Goal: Task Accomplishment & Management: Use online tool/utility

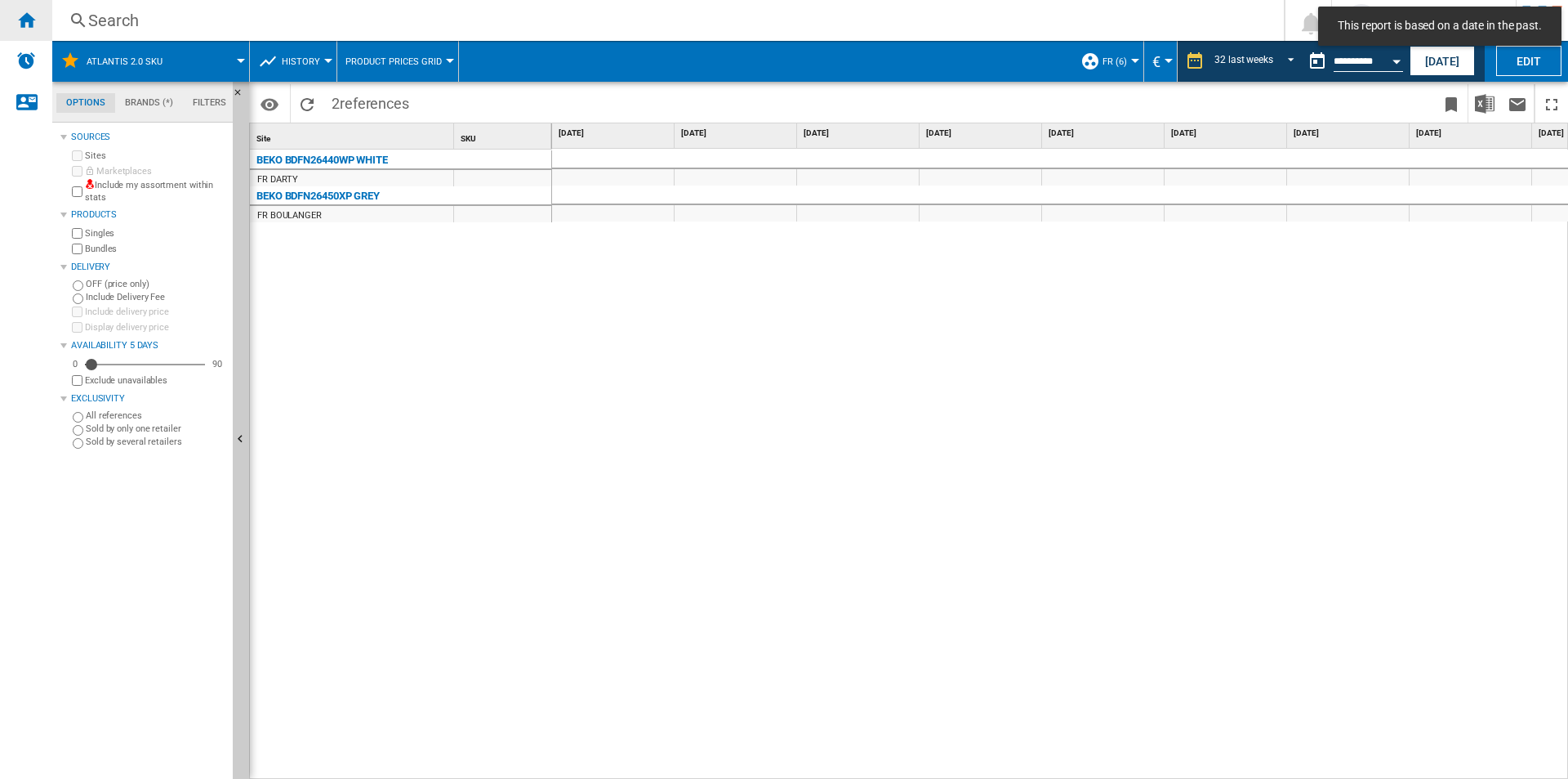
click at [34, 21] on ng-md-icon "Home" at bounding box center [26, 19] width 19 height 19
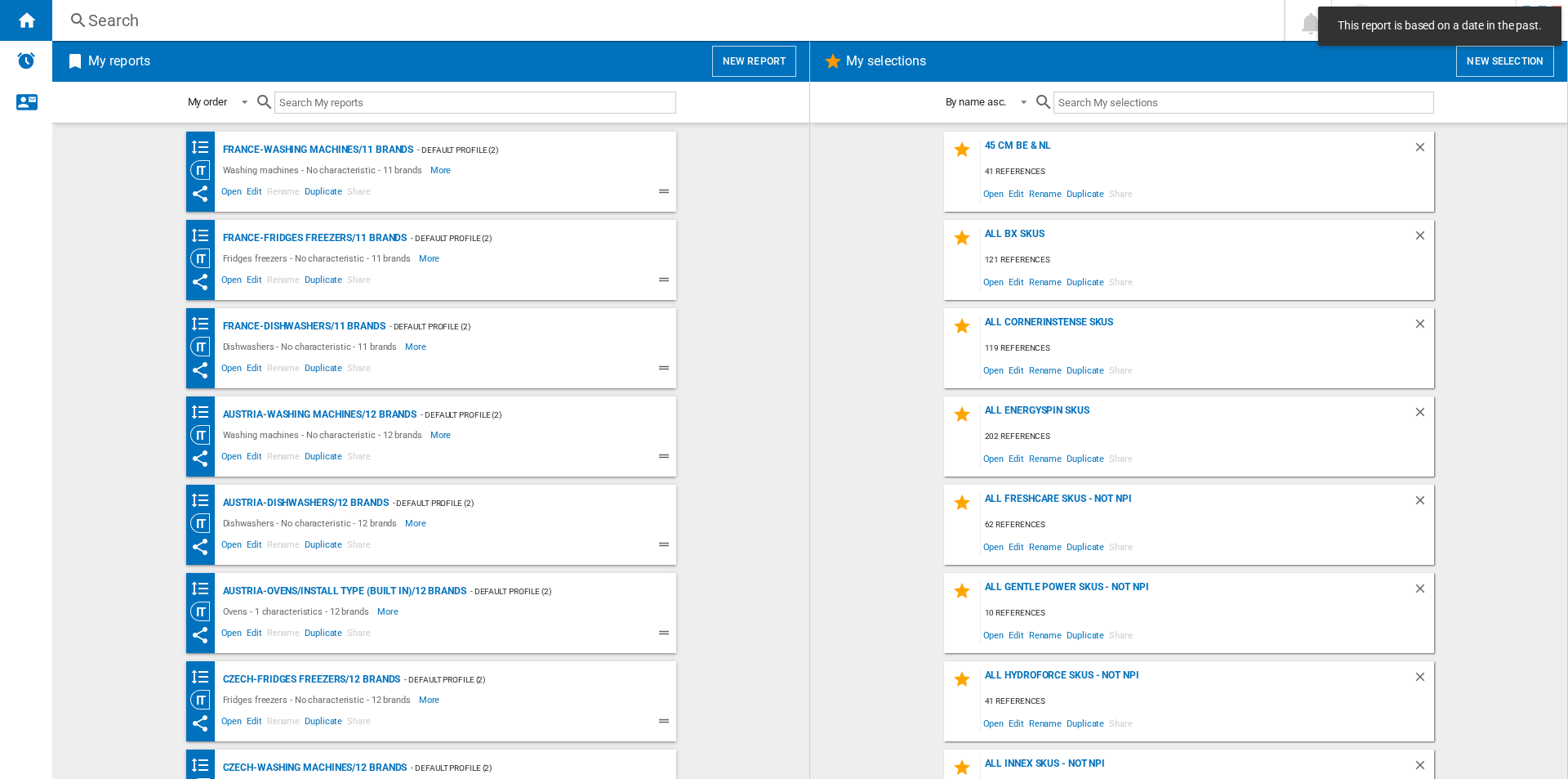
click at [764, 57] on button "New report" at bounding box center [755, 61] width 84 height 31
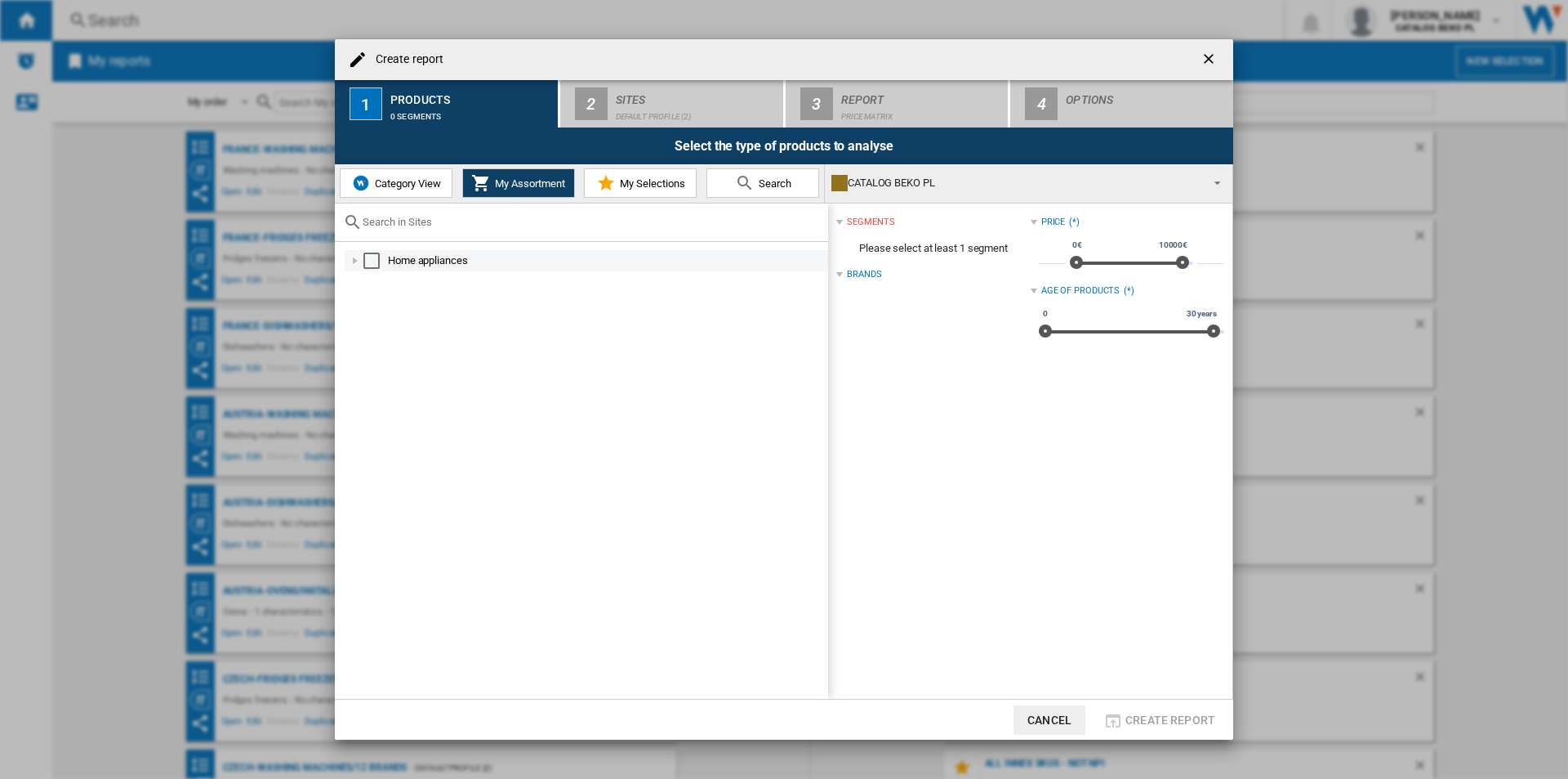
click at [349, 259] on div at bounding box center [354, 260] width 16 height 16
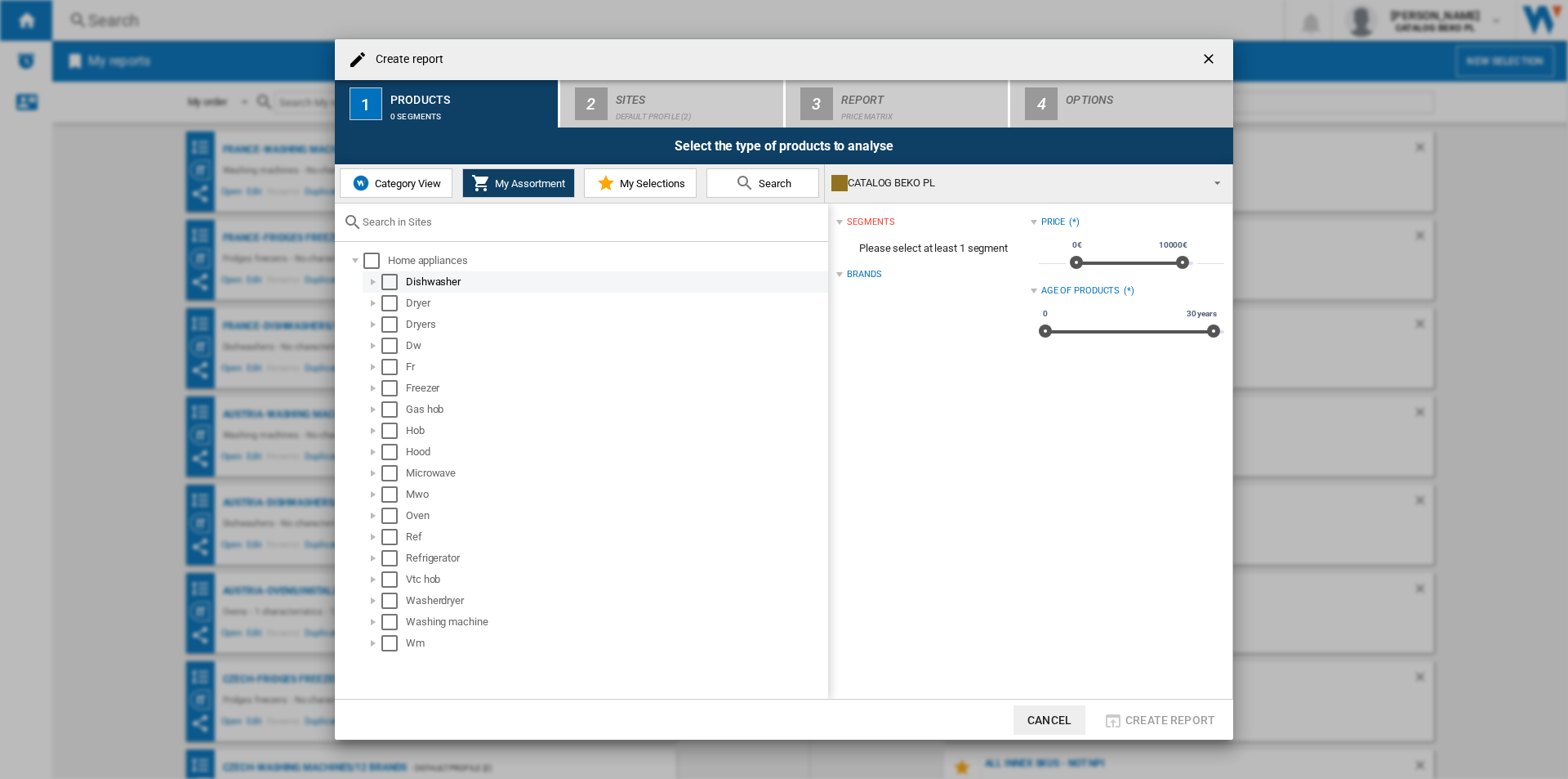
click at [390, 283] on div "Select" at bounding box center [389, 282] width 16 height 16
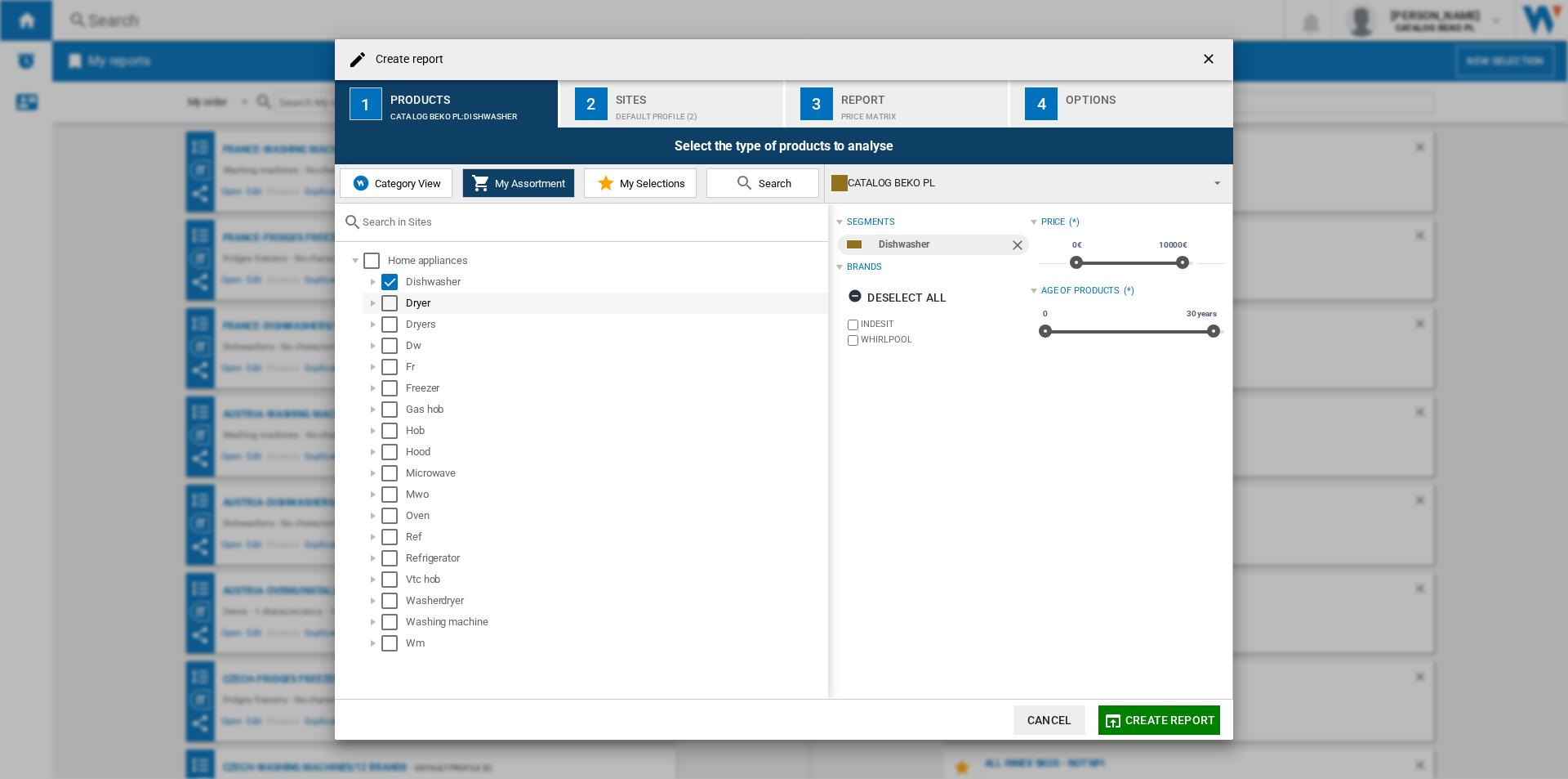
click at [388, 308] on div "Select" at bounding box center [389, 303] width 16 height 16
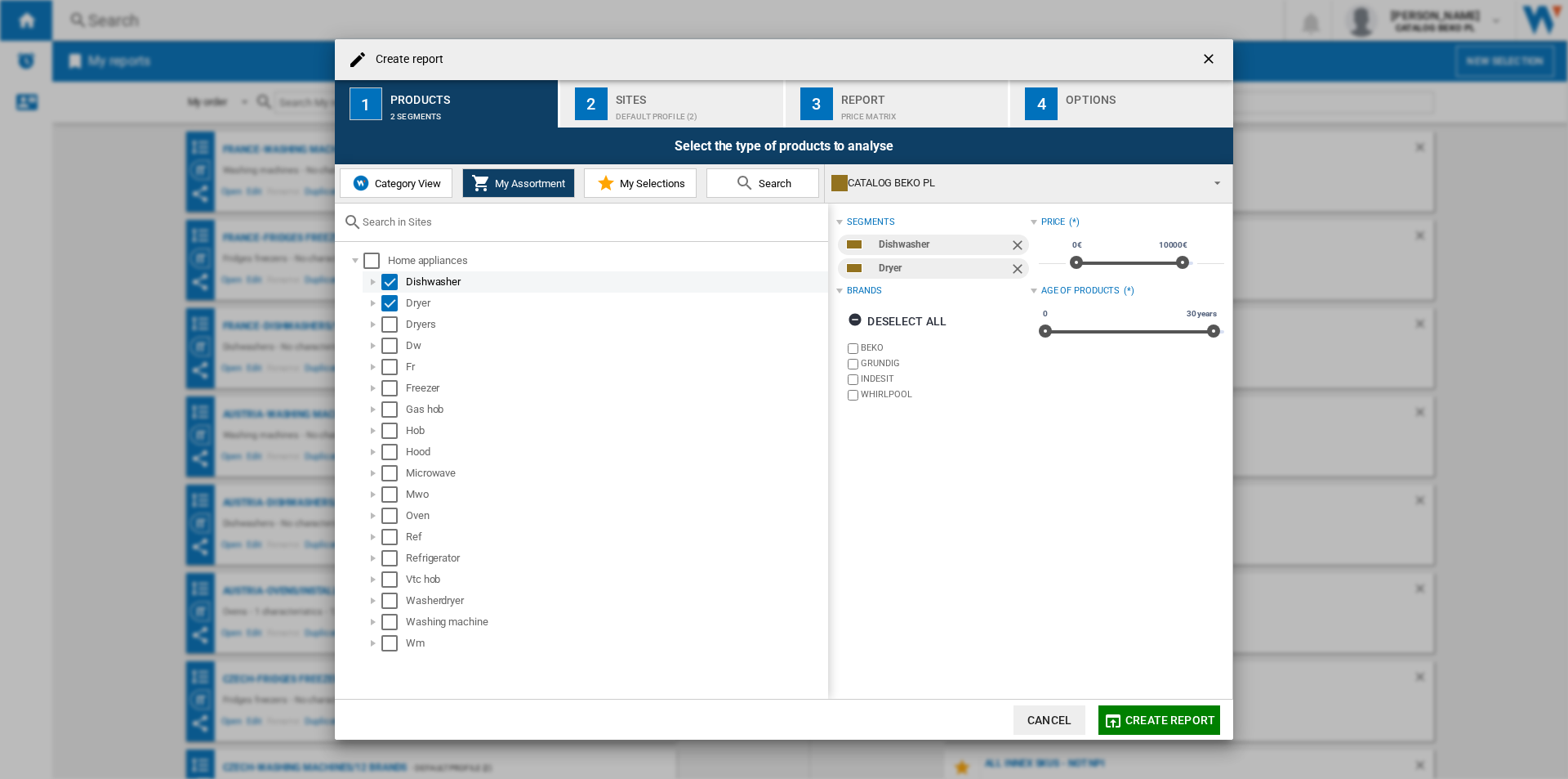
click at [388, 283] on div "Select" at bounding box center [389, 282] width 16 height 16
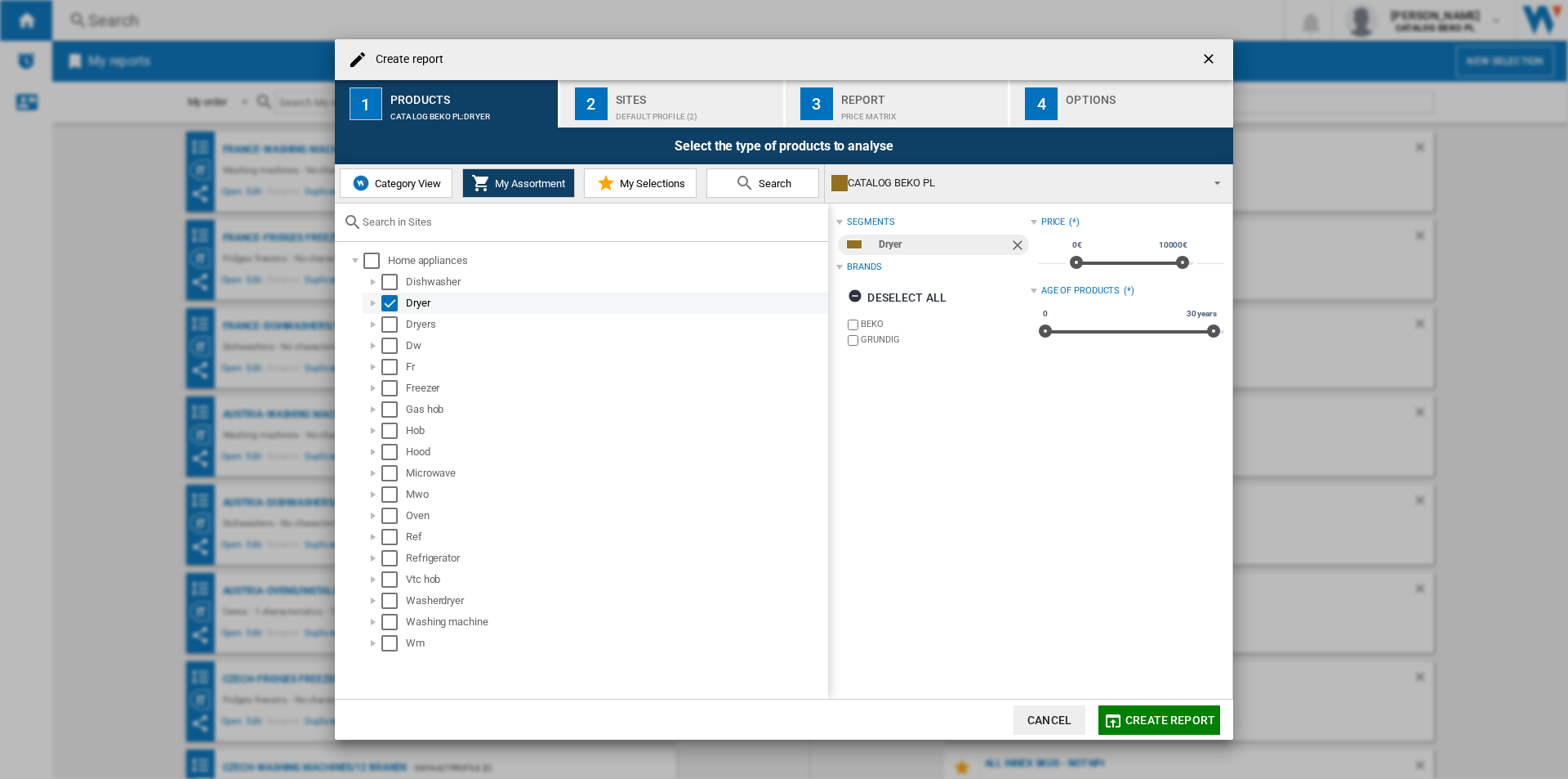
click at [388, 298] on div "Select" at bounding box center [389, 303] width 16 height 16
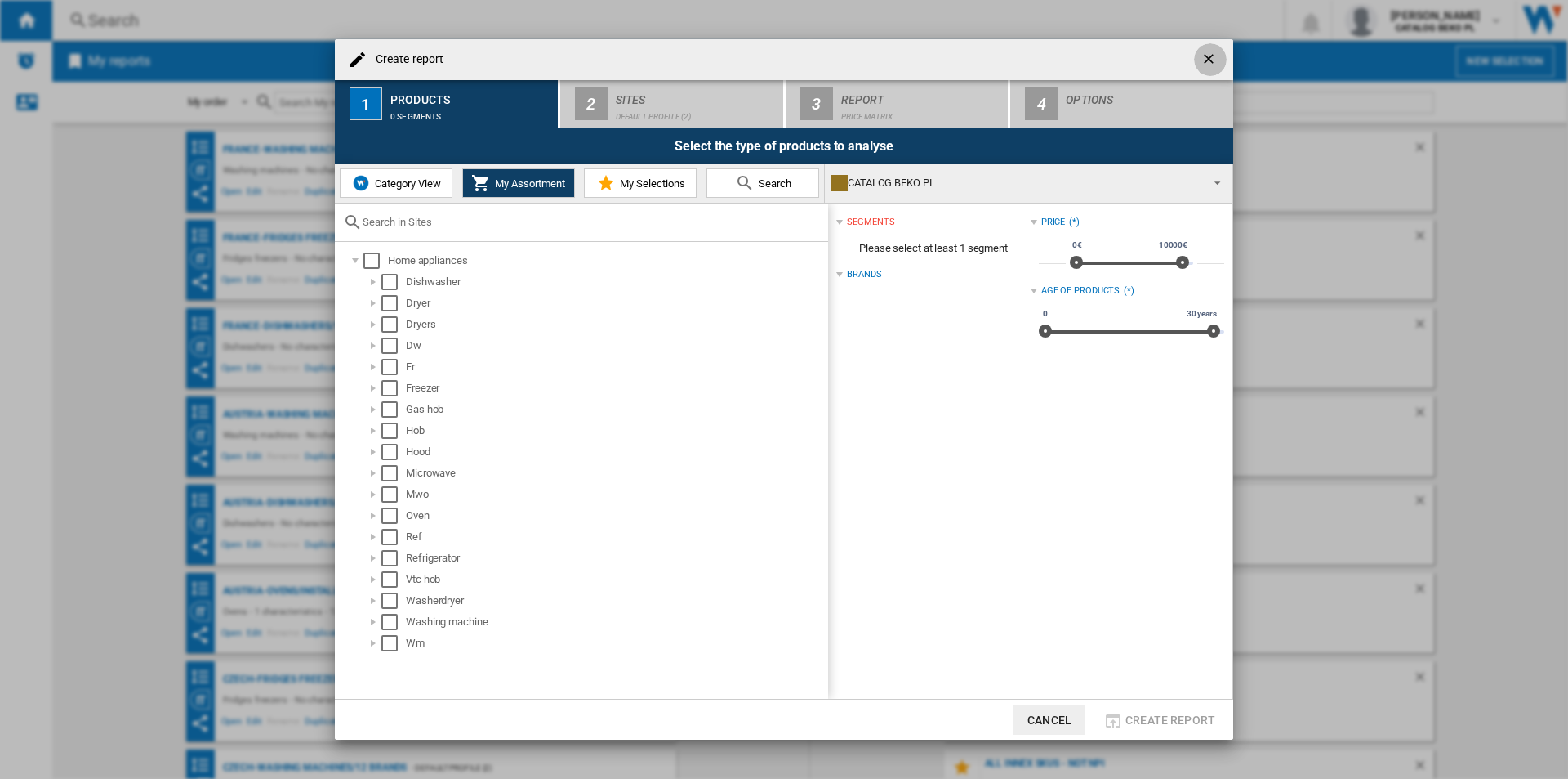
click at [1202, 57] on ng-md-icon "getI18NText('BUTTONS.CLOSE_DIALOG')" at bounding box center [1211, 60] width 19 height 19
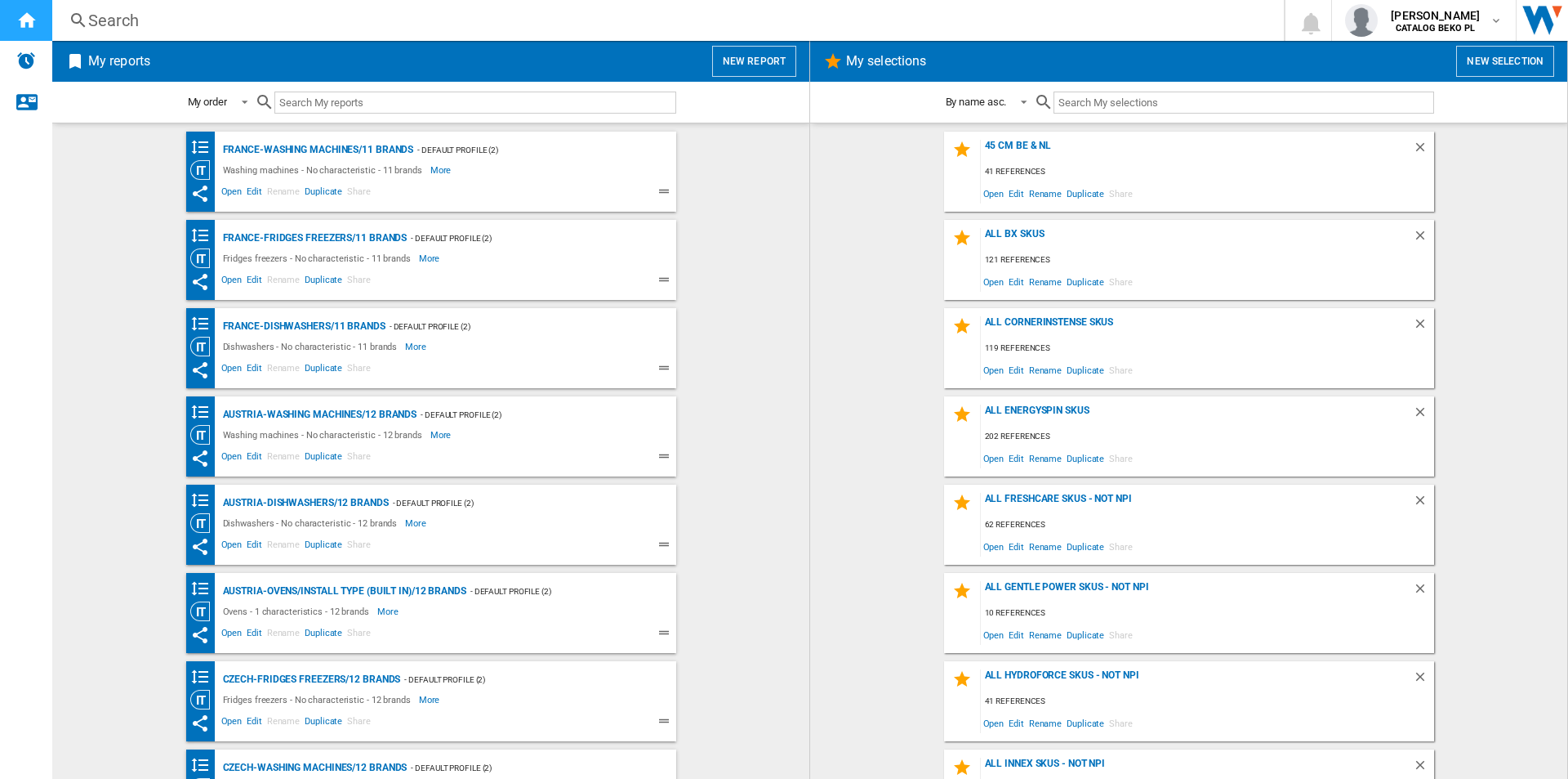
click at [0, 2] on div "Home" at bounding box center [26, 20] width 53 height 41
click at [756, 55] on button "New report" at bounding box center [755, 61] width 84 height 31
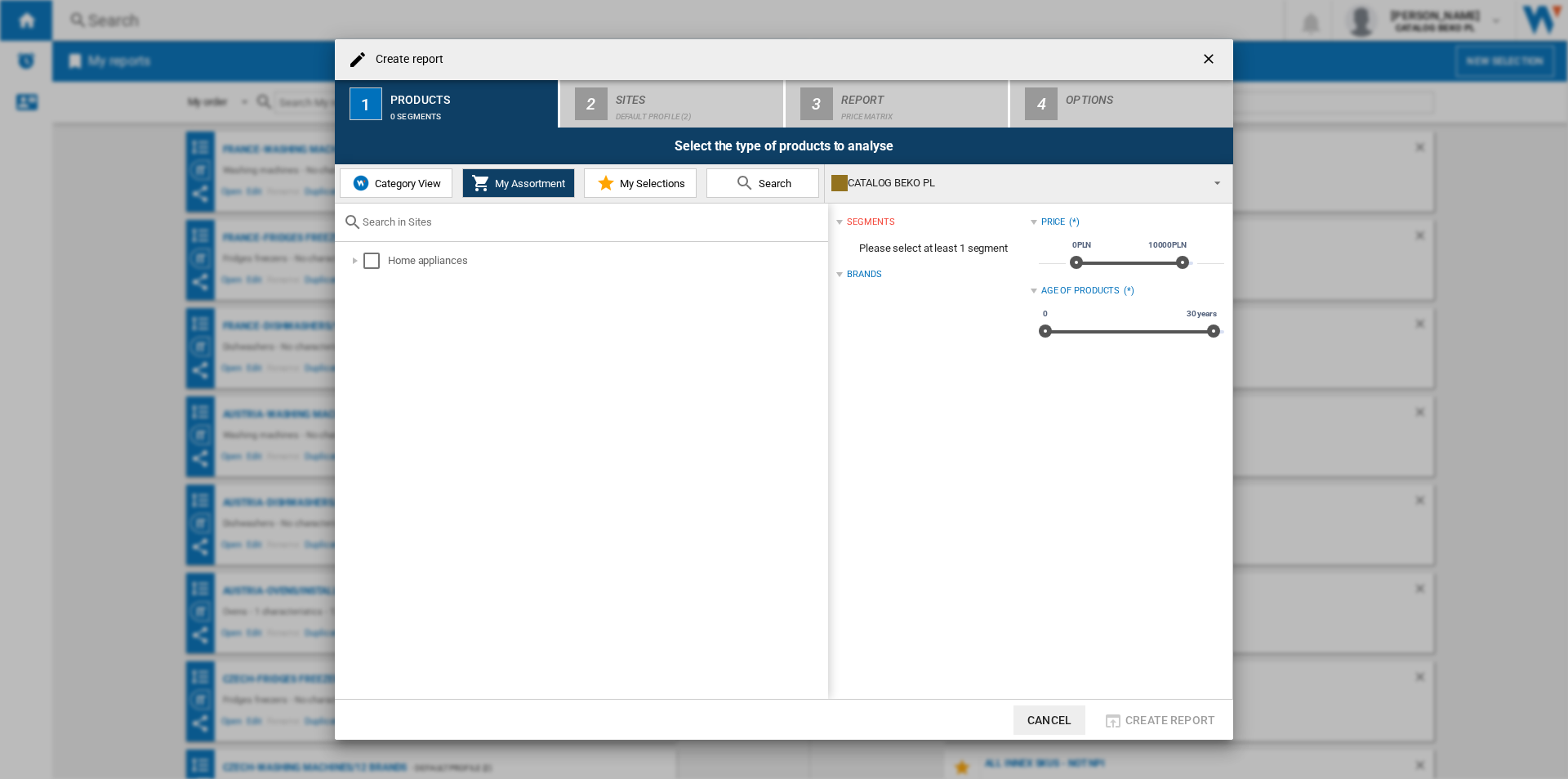
click at [438, 178] on span "Category View" at bounding box center [405, 183] width 70 height 12
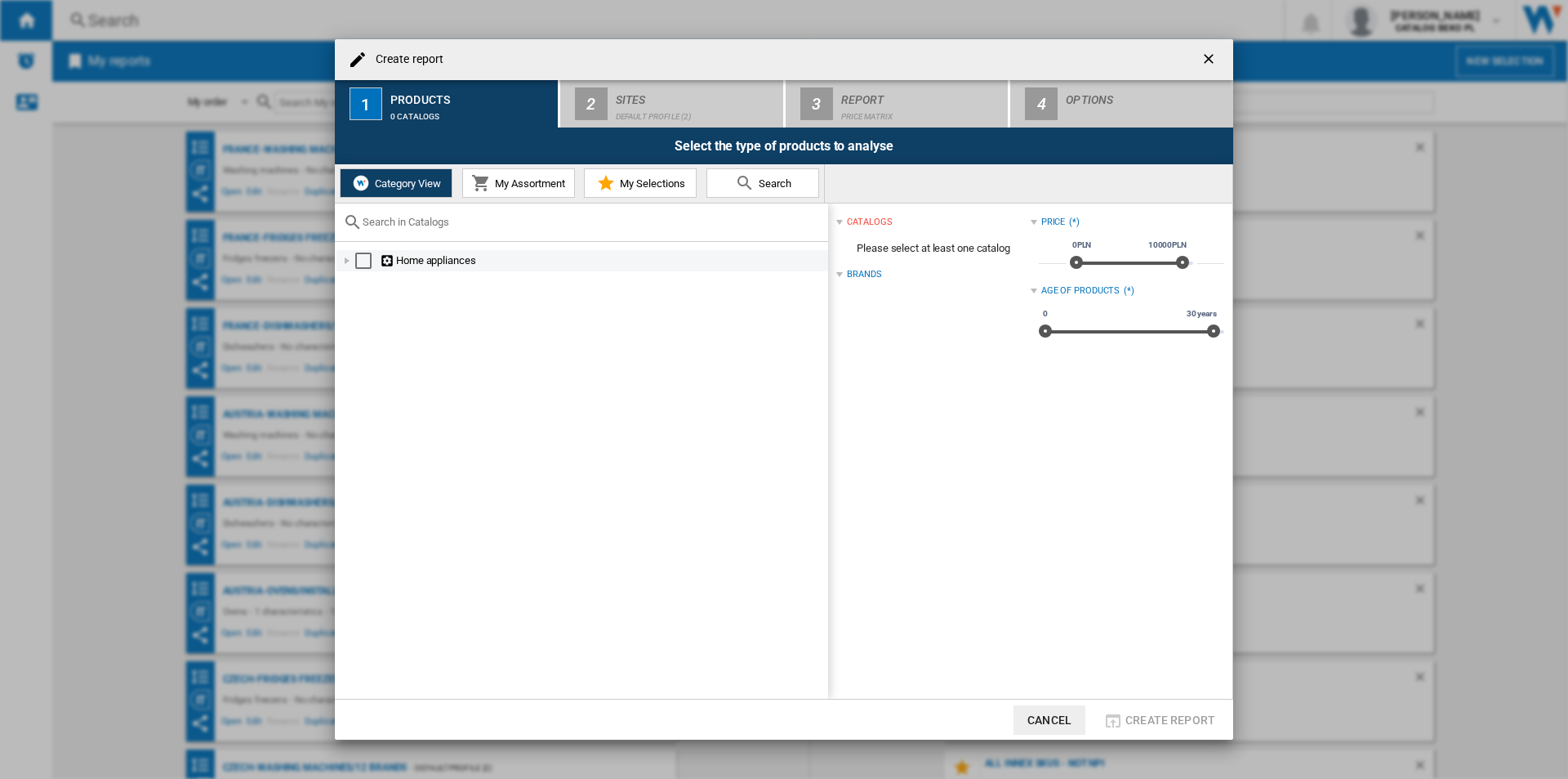
click at [340, 263] on div at bounding box center [347, 260] width 16 height 16
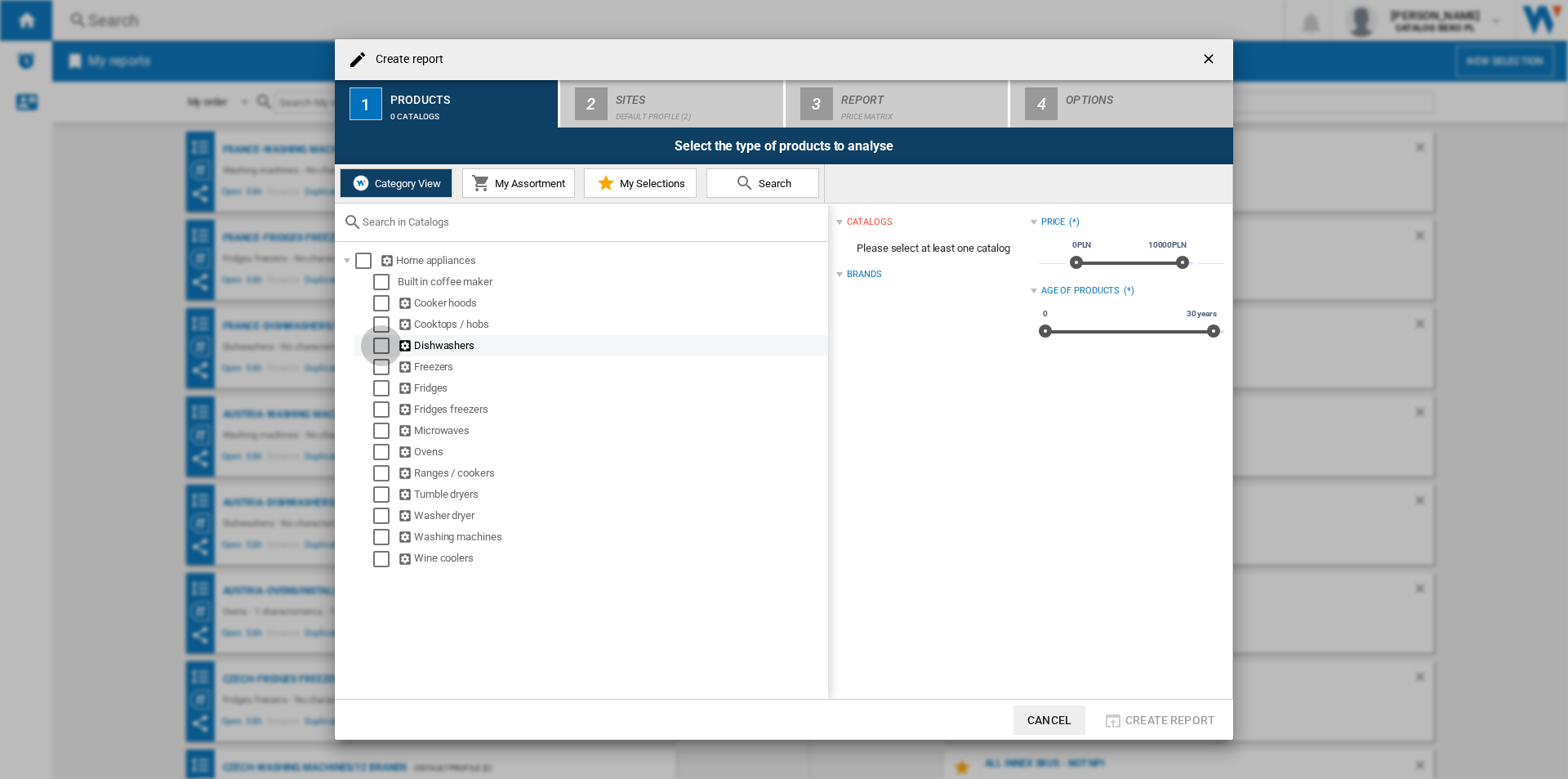
click at [380, 347] on div "Select" at bounding box center [381, 345] width 16 height 16
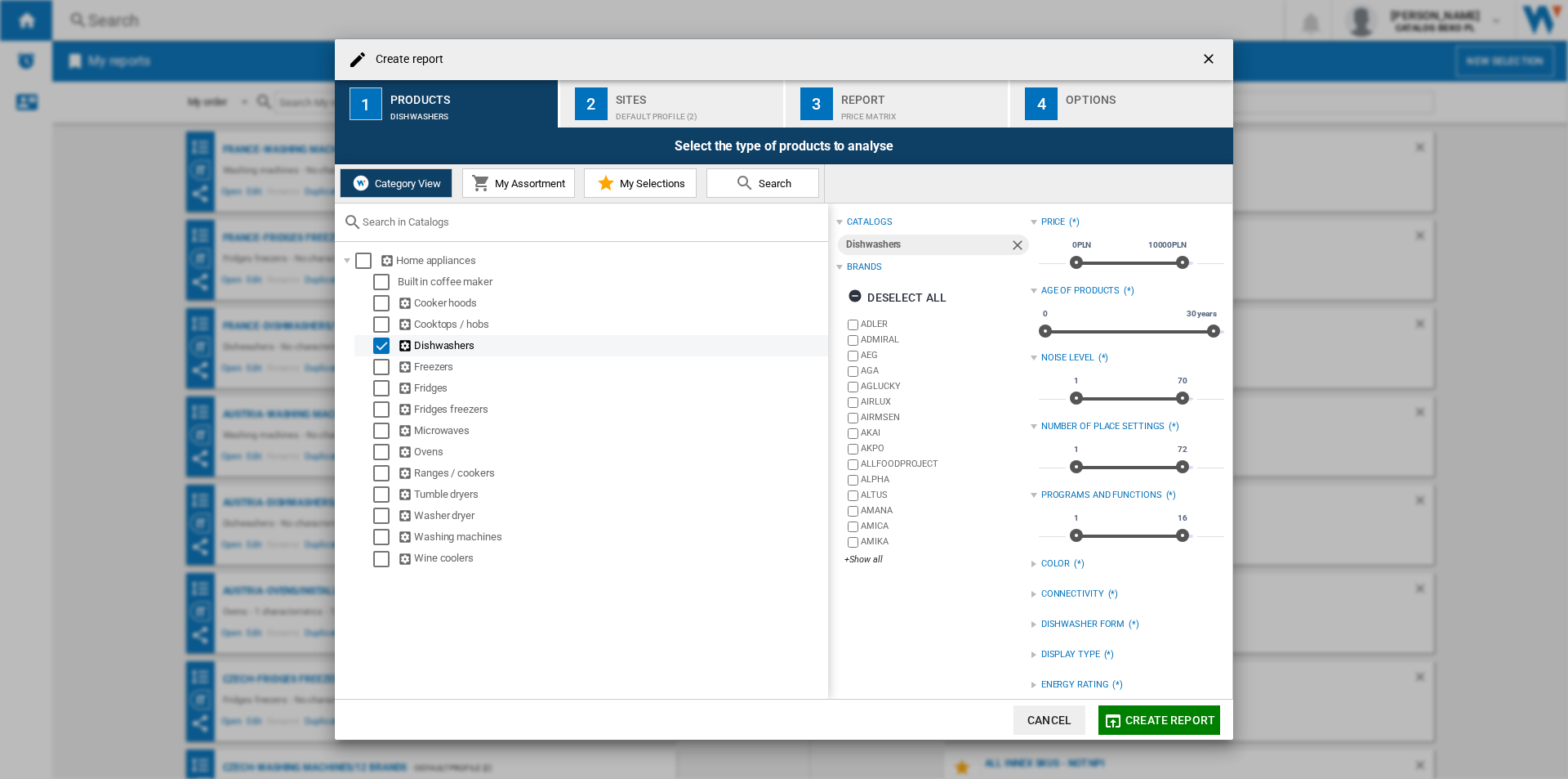
click at [380, 347] on div "Select" at bounding box center [381, 345] width 16 height 16
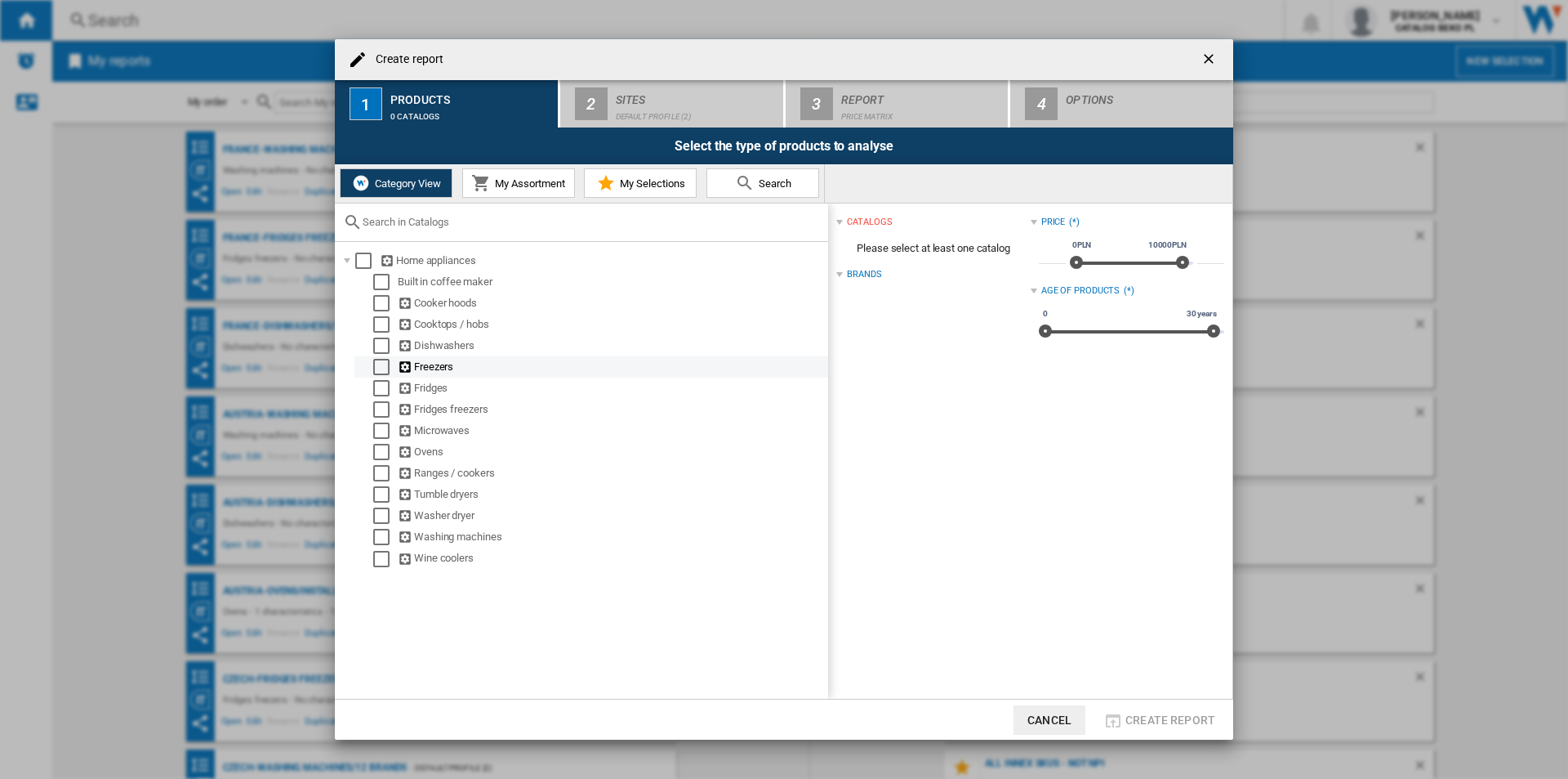
click at [380, 375] on div "Select" at bounding box center [381, 366] width 16 height 16
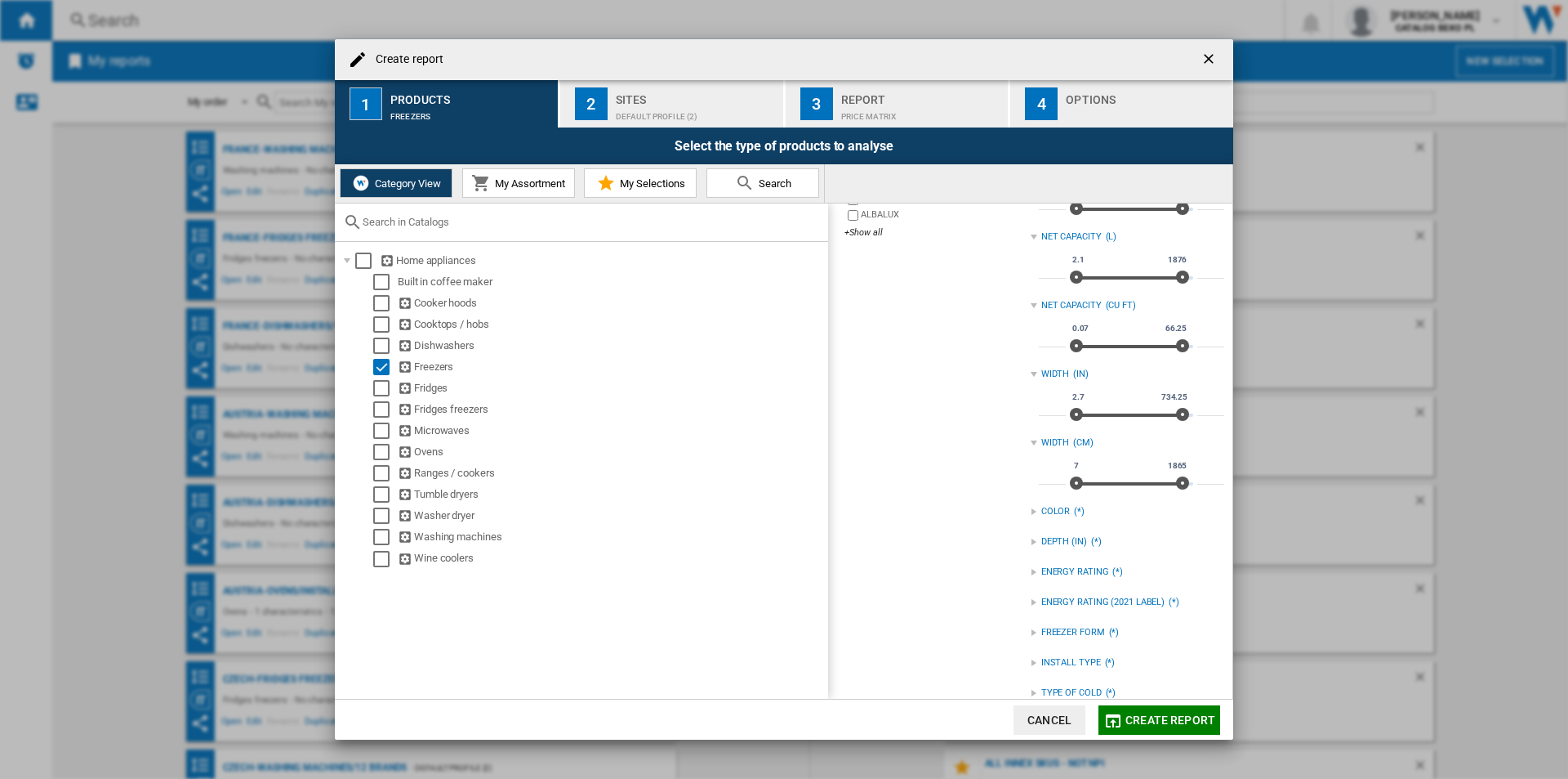
scroll to position [348, 0]
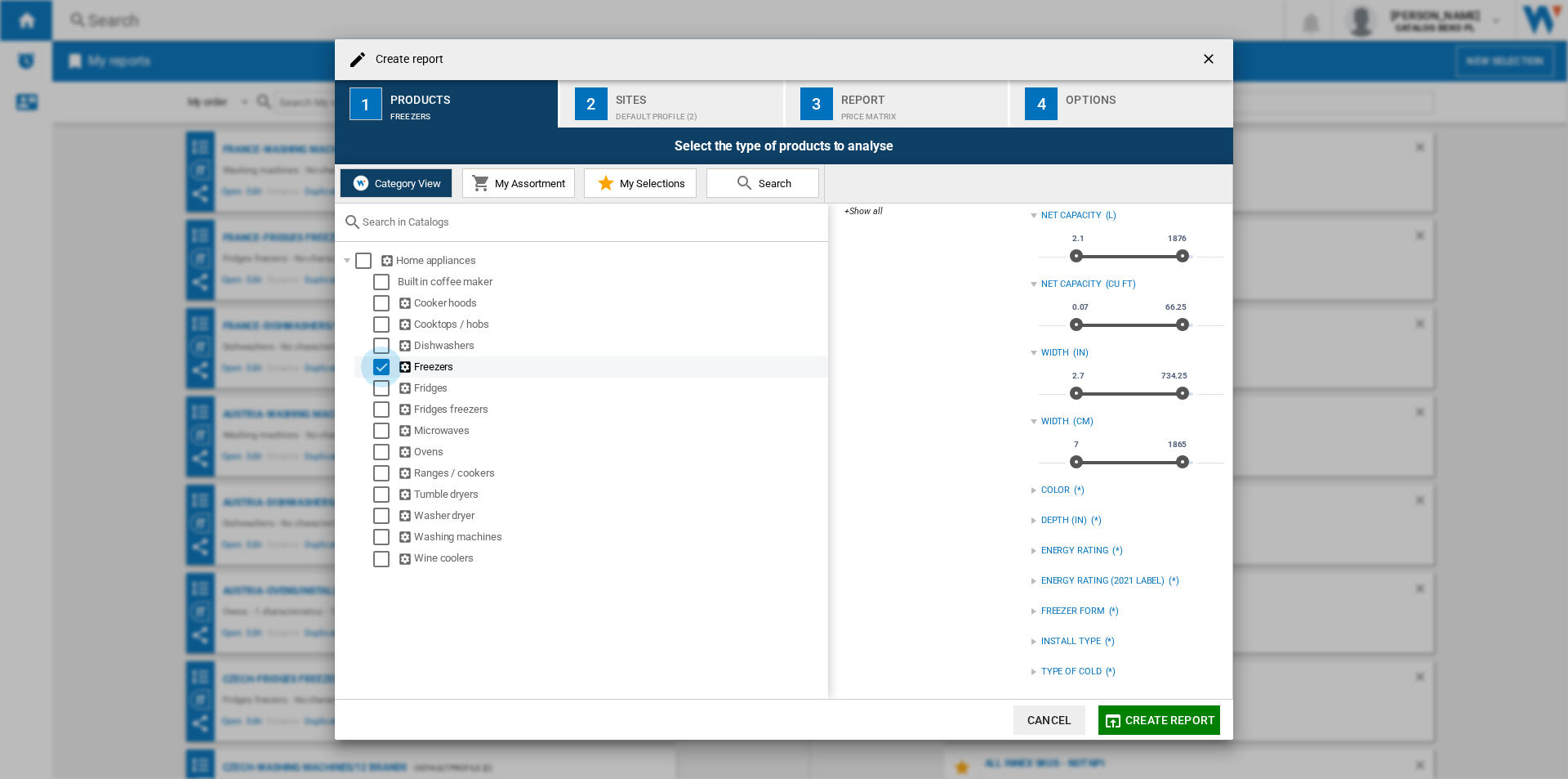
click at [378, 363] on div "Select" at bounding box center [381, 366] width 16 height 16
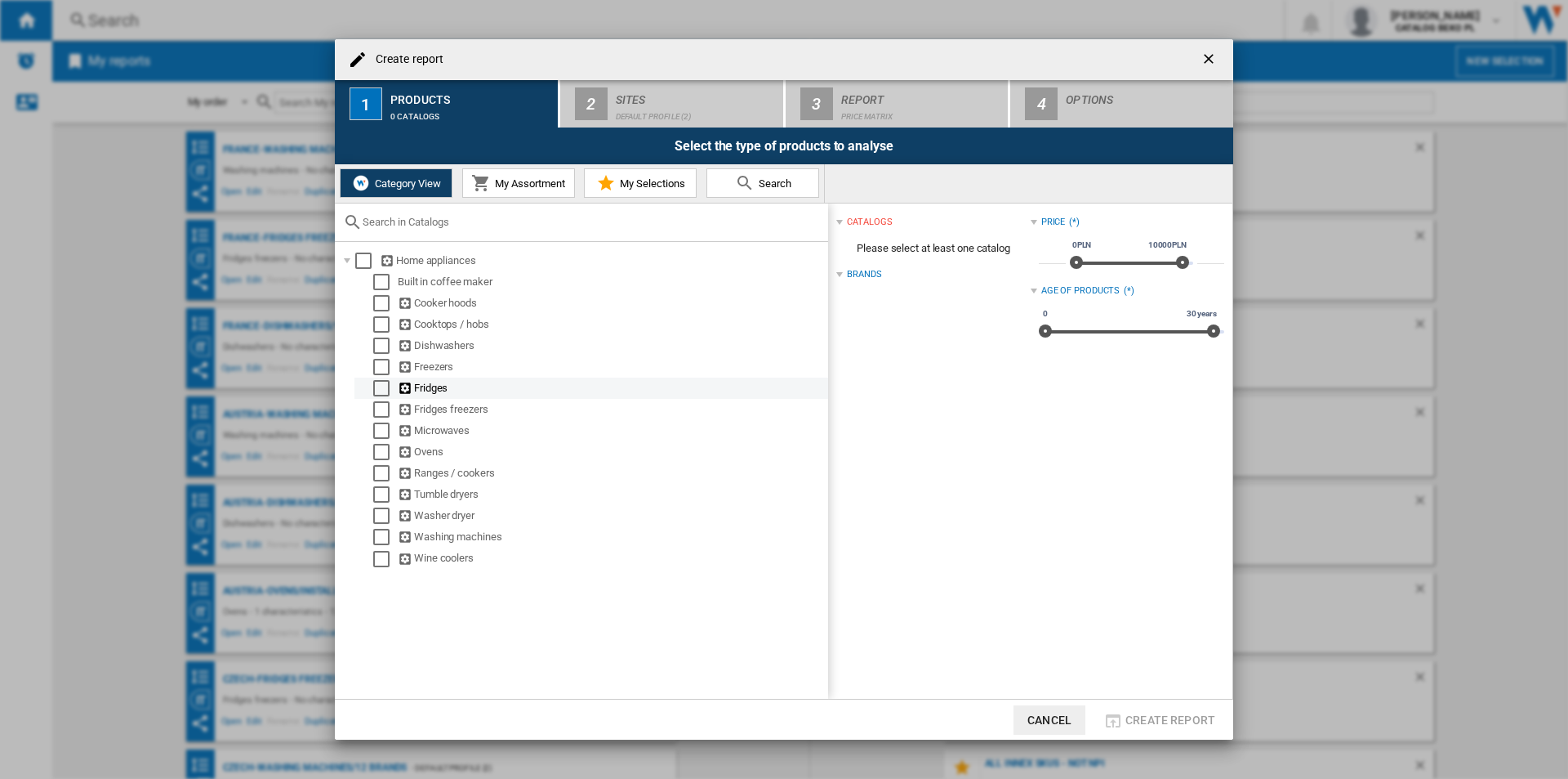
scroll to position [0, 0]
click at [377, 389] on div "Select" at bounding box center [381, 388] width 16 height 16
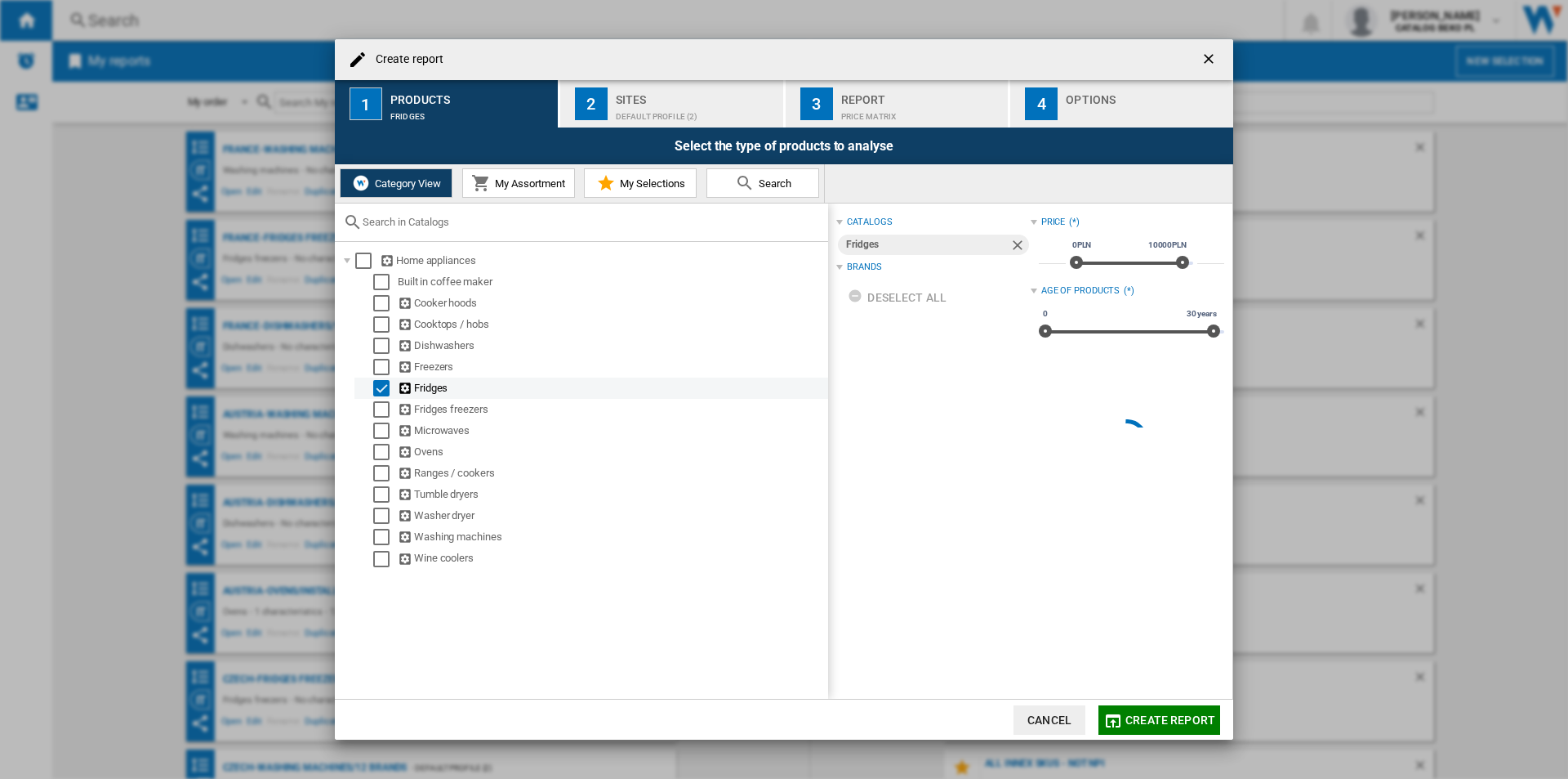
click at [377, 389] on div "Select" at bounding box center [381, 388] width 16 height 16
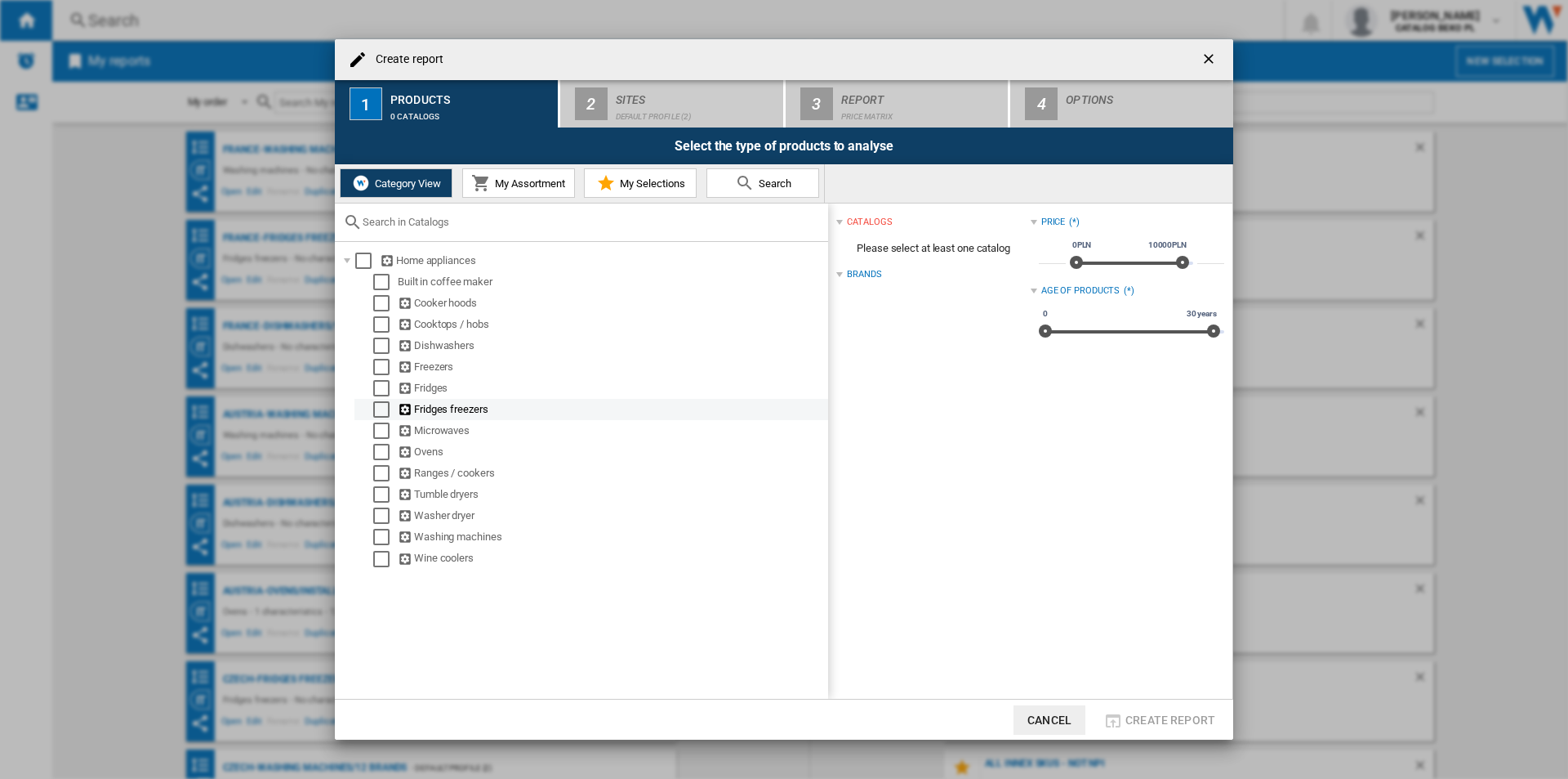
click at [379, 410] on div "Select" at bounding box center [381, 409] width 16 height 16
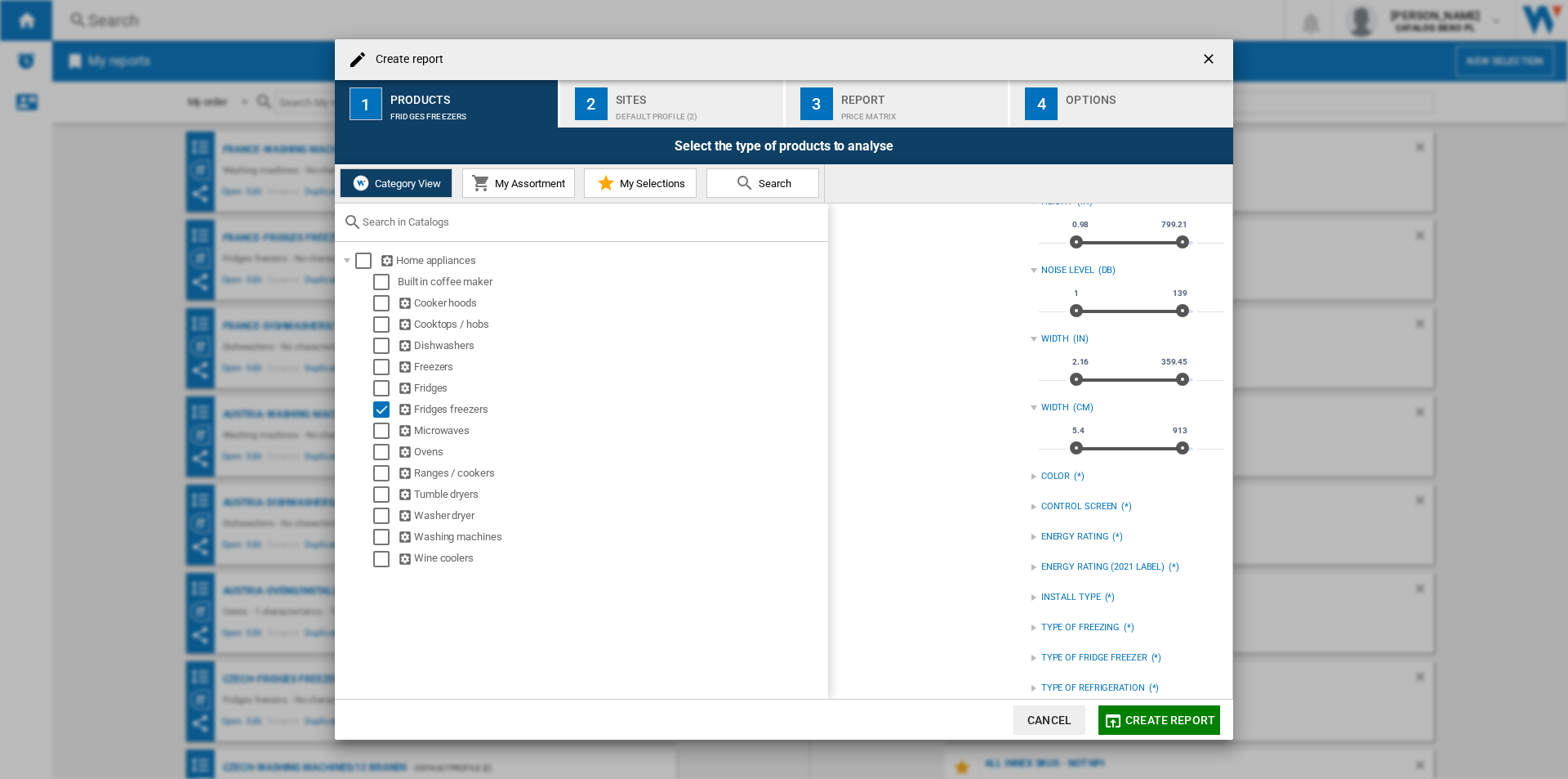
scroll to position [653, 0]
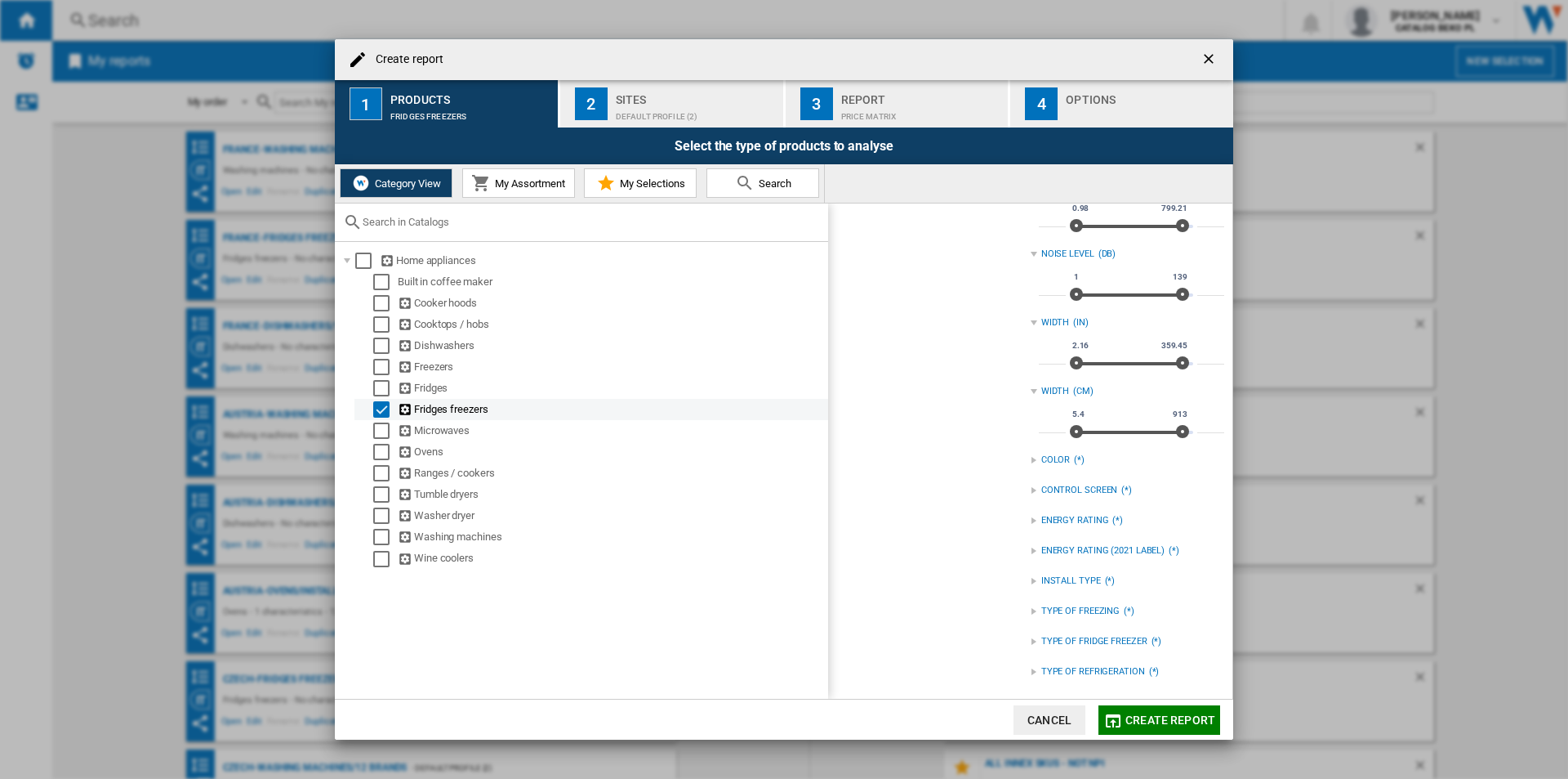
click at [374, 414] on div "Select" at bounding box center [381, 409] width 16 height 16
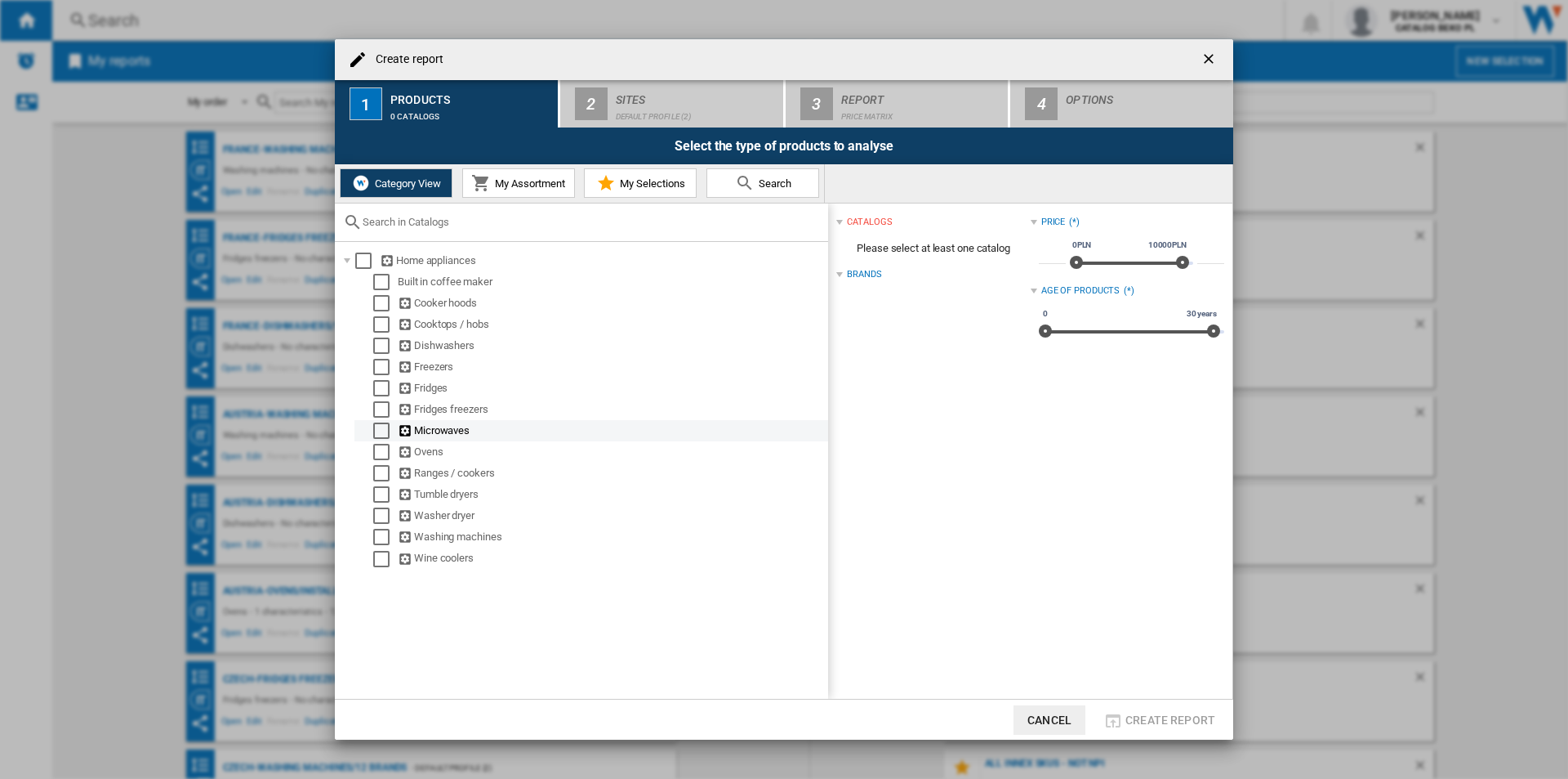
scroll to position [0, 0]
click at [1210, 52] on ng-md-icon "getI18NText('BUTTONS.CLOSE_DIALOG')" at bounding box center [1211, 60] width 19 height 19
